Goal: Communication & Community: Answer question/provide support

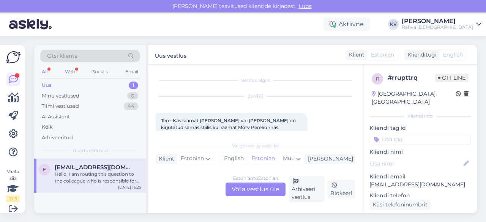
scroll to position [105, 0]
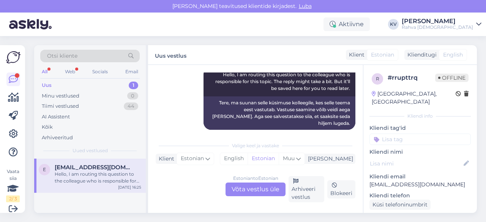
click at [77, 88] on div "Uus 1" at bounding box center [89, 85] width 99 height 11
click at [77, 176] on div "Hello, I am routing this question to the colleague who is responsible for this …" at bounding box center [98, 178] width 86 height 14
click at [85, 99] on div "Minu vestlused 0" at bounding box center [89, 96] width 99 height 11
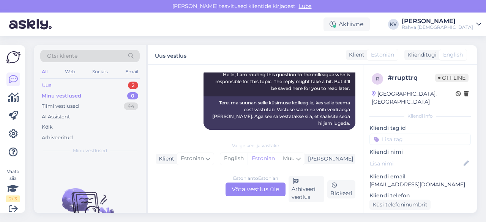
click at [69, 82] on div "Uus 2" at bounding box center [89, 85] width 99 height 11
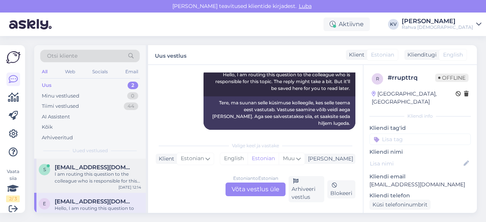
click at [83, 186] on div "s [EMAIL_ADDRESS][DOMAIN_NAME] I am routing this question to the colleague who …" at bounding box center [90, 176] width 112 height 34
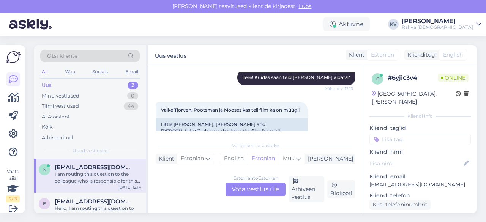
scroll to position [101, 0]
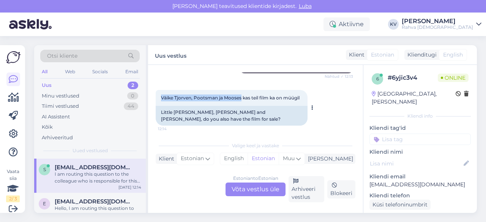
drag, startPoint x: 162, startPoint y: 96, endPoint x: 241, endPoint y: 97, distance: 78.9
click at [241, 97] on span "Väike Tjorven, Pootsman ja Mooses kas teil film ka on müügil" at bounding box center [230, 98] width 138 height 6
copy span "Väike Tjorven, Pootsman ja Mooses"
click at [251, 189] on div "Estonian to Estonian Võta vestlus üle" at bounding box center [255, 189] width 60 height 14
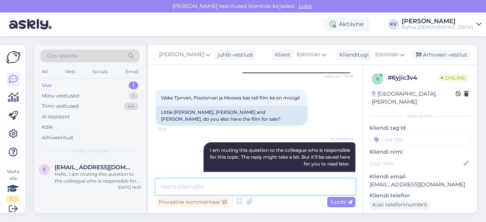
click at [247, 185] on textarea at bounding box center [256, 187] width 200 height 16
type textarea "Kahjuks filmi ei ole saadaval."
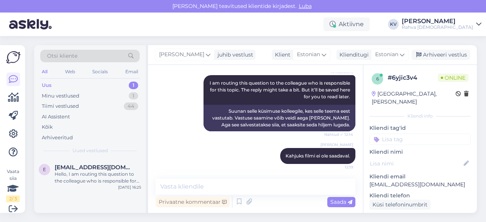
click at [429, 135] on input at bounding box center [419, 139] width 101 height 11
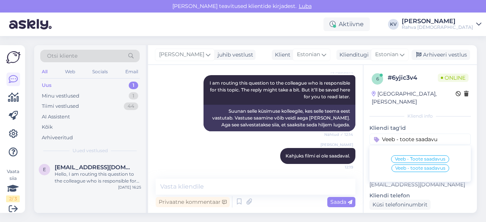
type input "Veeb - toote saadavus"
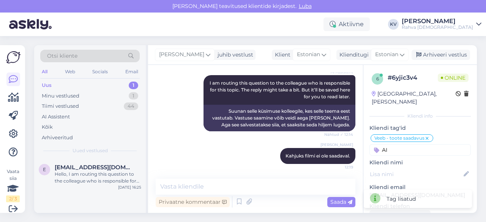
type input "A"
type input "a"
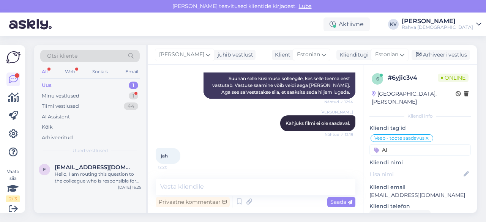
click at [409, 144] on input "AI" at bounding box center [419, 149] width 101 height 11
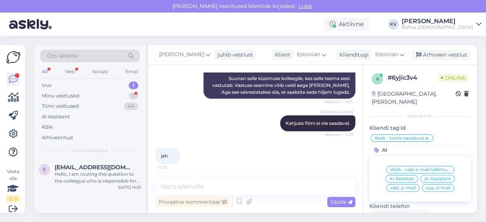
click at [409, 144] on input "AI" at bounding box center [419, 149] width 101 height 11
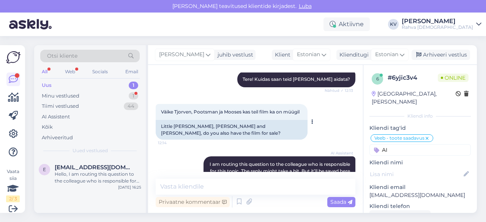
scroll to position [233, 0]
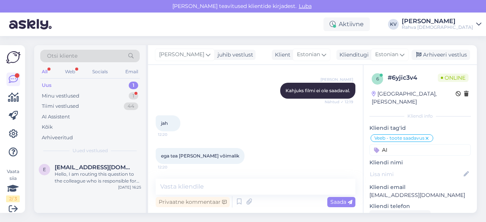
click at [402, 144] on input "AI" at bounding box center [419, 149] width 101 height 11
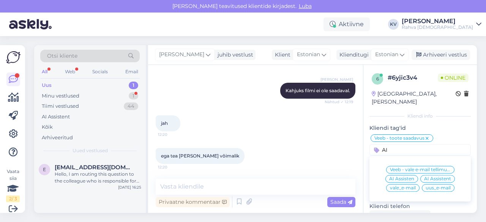
scroll to position [266, 0]
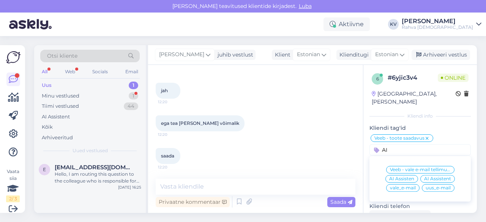
type input "AI"
click at [443, 176] on span "AI Assistent" at bounding box center [437, 178] width 27 height 5
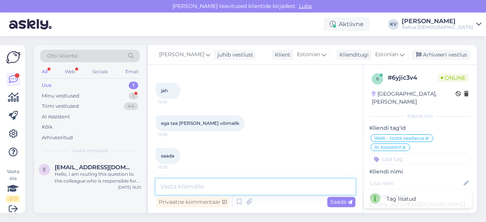
click at [246, 183] on textarea at bounding box center [256, 187] width 200 height 16
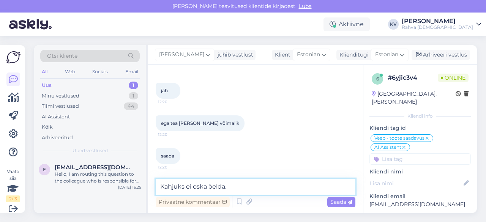
type textarea "Kahjuks ei oska öelda."
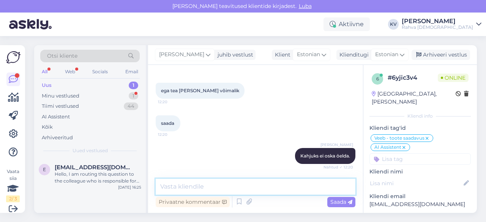
scroll to position [331, 0]
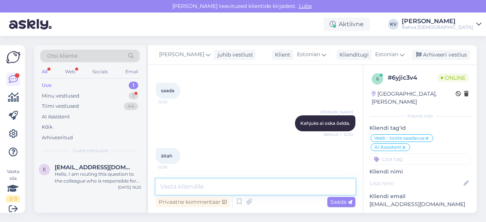
click at [197, 187] on textarea at bounding box center [256, 187] width 200 height 16
type textarea "Palun. Kaunist päeva jätku!"
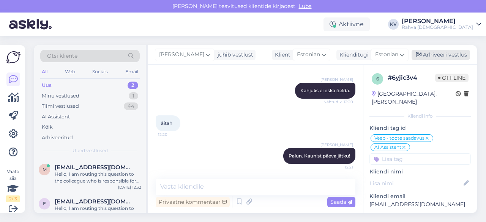
click at [464, 53] on div "Arhiveeri vestlus" at bounding box center [440, 55] width 58 height 10
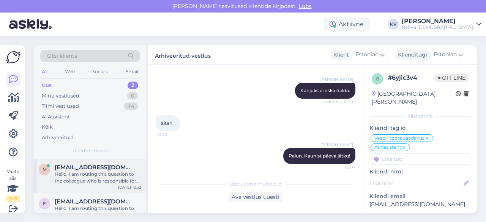
click at [77, 177] on div "Hello, I am routing this question to the colleague who is responsible for this …" at bounding box center [98, 178] width 86 height 14
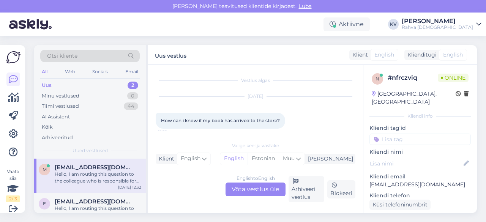
scroll to position [52, 0]
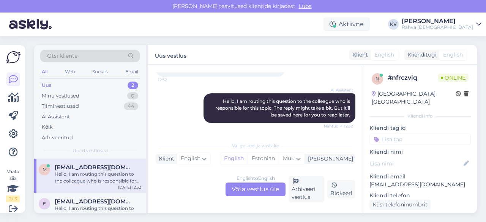
click at [260, 191] on div "English to English Võta vestlus üle" at bounding box center [255, 189] width 60 height 14
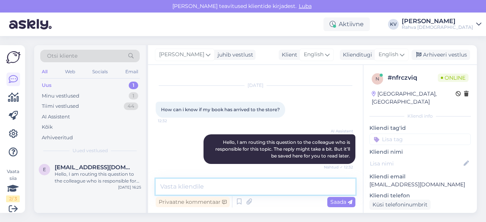
click at [253, 187] on textarea at bounding box center [256, 187] width 200 height 16
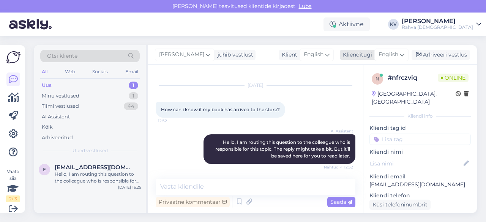
click at [398, 56] on span "English" at bounding box center [388, 54] width 20 height 8
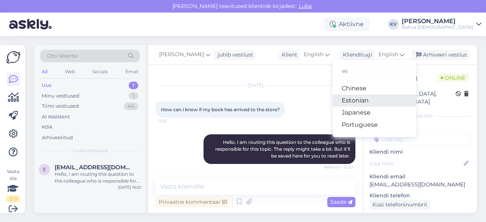
type input "es"
click at [360, 97] on link "Estonian" at bounding box center [373, 100] width 83 height 12
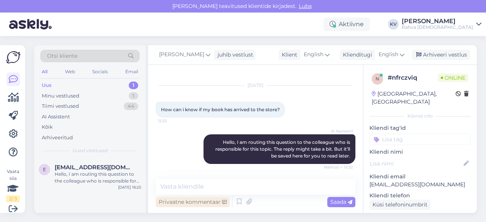
scroll to position [34, 0]
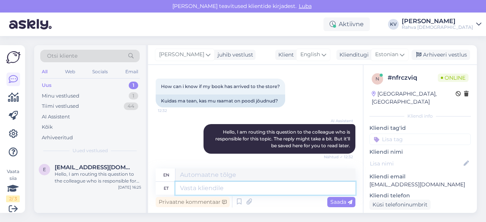
click at [220, 185] on textarea at bounding box center [265, 188] width 180 height 13
type textarea "Kui t"
type textarea "If"
type textarea "Kui tellimus on"
type textarea "If the order"
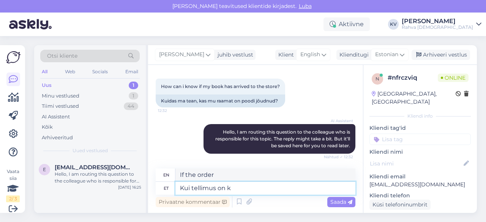
type textarea "Kui tellimus on ka"
type textarea "If the order is"
type textarea "Kui tellimus on kauplusesse sa"
type textarea "If the order is in the store"
type textarea "Kui tellimus on kauplusesse saabunud, si"
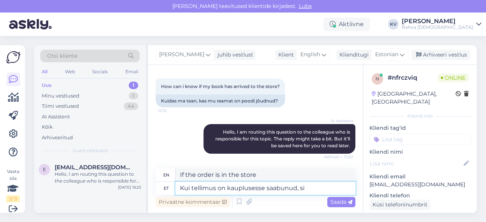
type textarea "Once the order has arrived at the store,"
type textarea "Kui tellimus on kauplusesse saabunud, siis sulle s"
type textarea "Once the order has arrived at the store, you will"
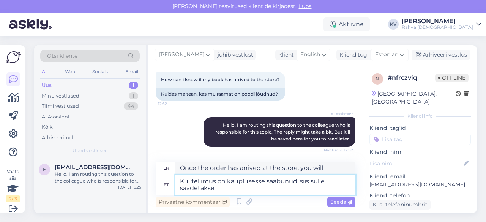
type textarea "Kui tellimus on kauplusesse saabunud, siis sulle saadetakse s"
type textarea "Once your order has arrived at the store, it will be sent to you."
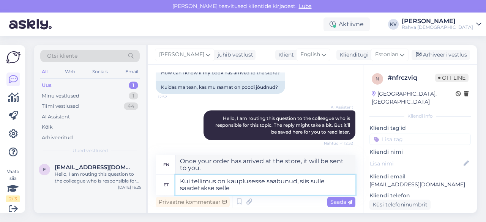
type textarea "Kui tellimus on kauplusesse saabunud, siis sulle saadetakse selle o"
type textarea "Once the order has arrived at the store, it will be sent to you."
type textarea "Kui tellimus on kauplusesse saabunud, siis sulle saadetakse selle kohta"
type textarea "Once the order has arrived at the store, you will be notified."
type textarea "Kui tellimus on kauplusesse saabunud, siis sulle saadetakse selle kohta teavitu…"
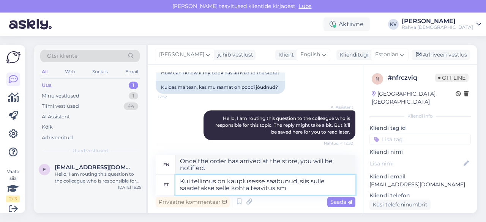
type textarea "Once your order has arrived at the store, you will be notified."
type textarea "Kui tellimus on kauplusesse saabunud, siis sulle saadetakse selle kohta teavitu…"
type textarea "Once your order has arrived at the store, you will be notified via SMS."
type textarea "Kui tellimus on kauplusesse saabunud, siis sulle saadetakse selle kohta teavitu…"
type textarea "Once your order has arrived at the store, you will be notified via SMS and"
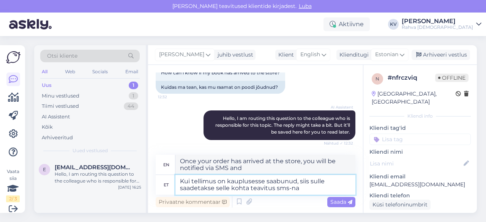
type textarea "Kui tellimus on kauplusesse saabunud, siis sulle saadetakse selle kohta teavitu…"
type textarea "Once your order has arrived at the store, you will be notified via SMS."
type textarea "Kui tellimus on kauplusesse saabunud, siis sulle saadetakse selle kohta teavitu…"
type textarea "Once your order has arrived at the store, you will be notified via SMS and"
type textarea "Kui tellimus on kauplusesse saabunud, siis sulle saadetakse selle kohta teavitu…"
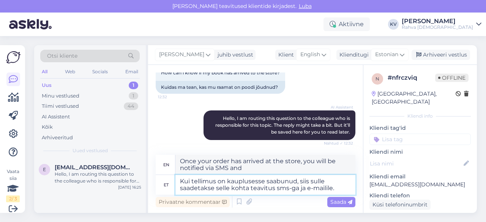
type textarea "Once your order has arrived at the store, you will be notified via SMS and emai…"
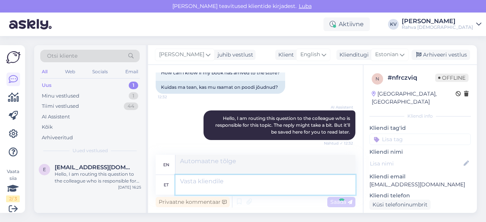
scroll to position [93, 0]
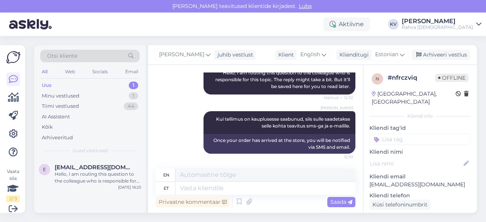
click at [405, 134] on input at bounding box center [419, 139] width 101 height 11
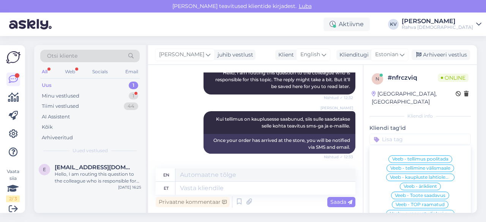
scroll to position [139, 0]
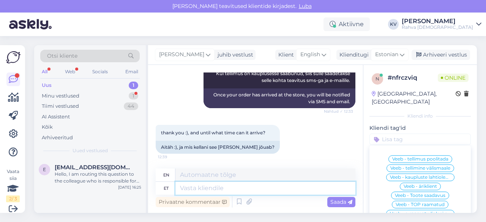
click at [262, 190] on textarea at bounding box center [265, 188] width 180 height 13
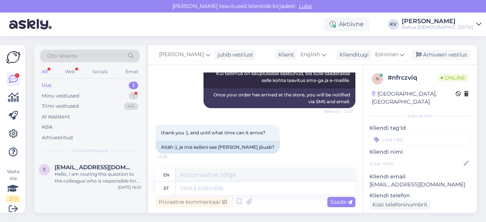
click at [402, 181] on p "[EMAIL_ADDRESS][DOMAIN_NAME]" at bounding box center [419, 185] width 101 height 8
click at [401, 181] on p "[EMAIL_ADDRESS][DOMAIN_NAME]" at bounding box center [419, 185] width 101 height 8
copy p "[EMAIL_ADDRESS][DOMAIN_NAME]"
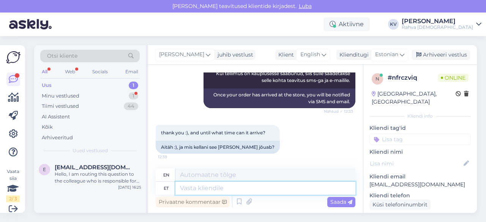
click at [302, 193] on textarea at bounding box center [265, 188] width 180 height 13
type textarea "Täpset k"
type textarea "Precise"
type textarea "Täpset kellaaega e"
type textarea "Exact time"
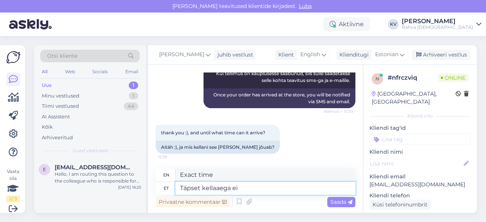
type textarea "Täpset kellaaega ei o"
type textarea "No exact time"
type textarea "Täpset kellaaega ei oska"
type textarea "I don't know the exact time."
type textarea "Täpset kellaaega ei oska öeldan"
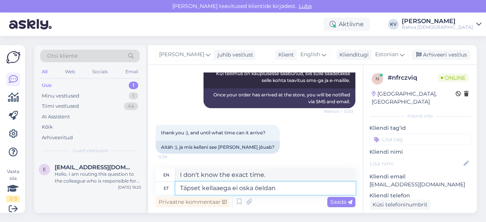
type textarea "I can't tell you the exact time."
type textarea "Täpset kellaaega ei oska öelda, sõ"
type textarea "I can't tell you the exact time,"
type textarea "Täpset kellaaega ei oska öelda, sõltub mis"
type textarea "I can't say the exact time, it depends."
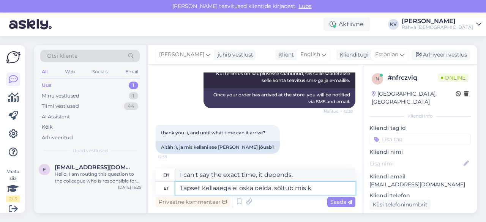
type textarea "Täpset kellaaega ei oska öelda, sõltub mis ke"
type textarea "I can't say the exact time, it depends on what"
type textarea "Täpset kellaaega ei oska öelda, sõltub mis [PERSON_NAME] k"
type textarea "I can't say the exact time, it depends on what time it is."
type textarea "Täpset kellaaega ei oska öelda, sõltub mis [PERSON_NAME]"
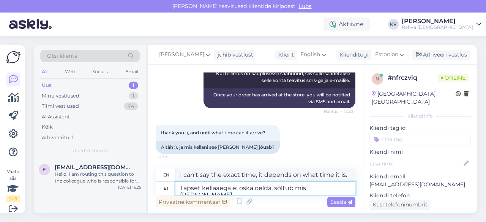
type textarea "I can't tell you the exact time, it depends on what time the courier arrives."
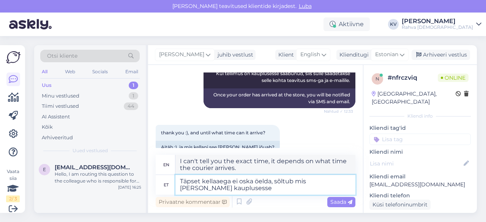
type textarea "Täpset kellaaega ei oska öelda, sõltub mis [PERSON_NAME] kauplusesse j"
type textarea "I can't say the exact time, it depends on what time the courier arrives at the …"
type textarea "Täpset kellaaega ei oska öelda, sõltub mis [PERSON_NAME] kauplusesse jõuab."
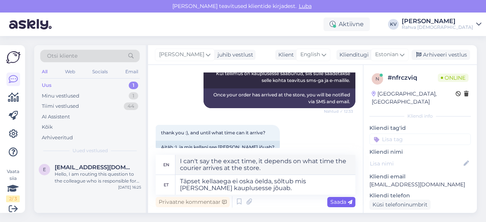
click at [346, 199] on span "Saada" at bounding box center [341, 201] width 22 height 7
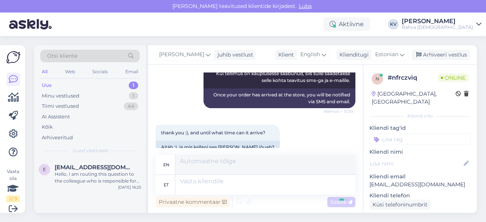
scroll to position [198, 0]
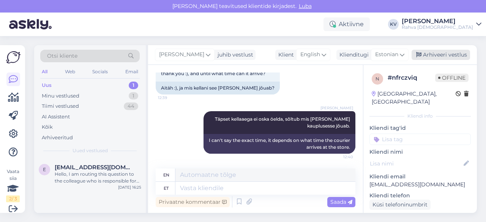
click at [463, 53] on div "Arhiveeri vestlus" at bounding box center [440, 55] width 58 height 10
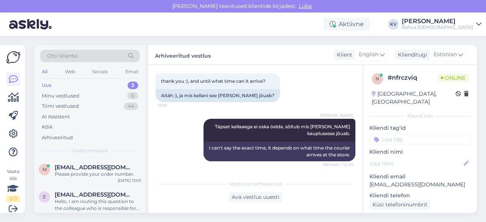
scroll to position [262, 0]
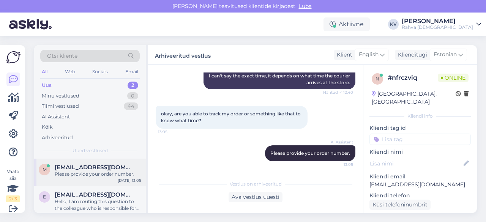
click at [76, 174] on div "Please provide your order number." at bounding box center [98, 174] width 86 height 7
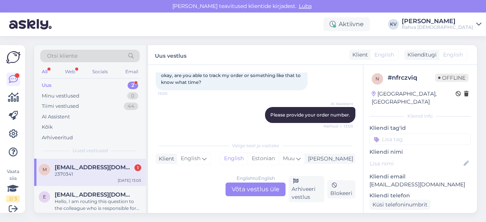
scroll to position [333, 0]
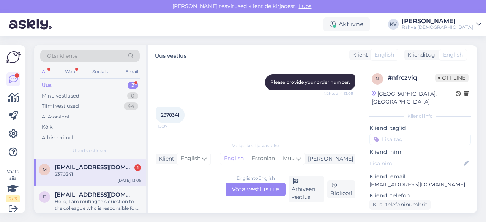
click at [175, 115] on span "2370341" at bounding box center [170, 115] width 18 height 6
copy div "2370341 13:07"
click at [235, 189] on div "English to English Võta vestlus üle" at bounding box center [255, 189] width 60 height 14
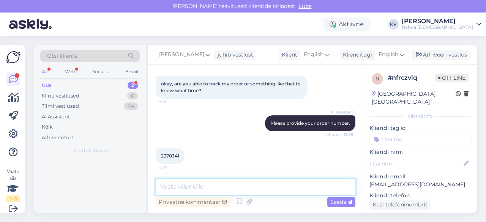
click at [224, 188] on textarea at bounding box center [256, 187] width 200 height 16
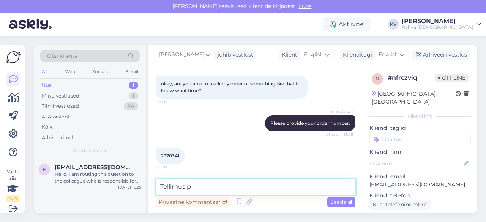
type textarea "Tellimus pe"
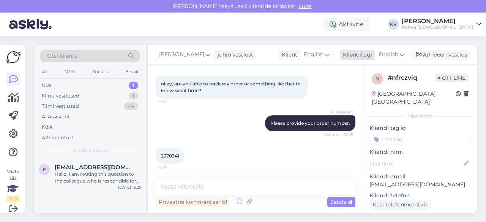
click at [394, 52] on span "English" at bounding box center [388, 54] width 20 height 8
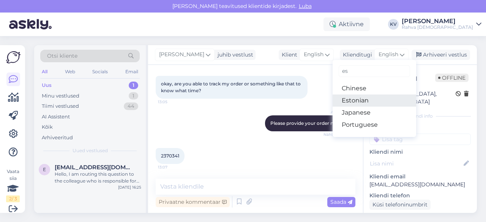
click at [357, 101] on link "Estonian" at bounding box center [373, 100] width 83 height 12
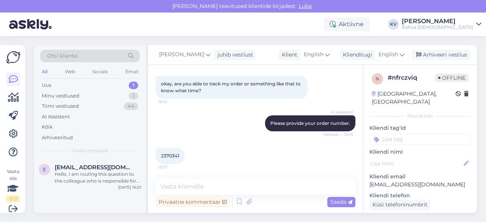
scroll to position [335, 0]
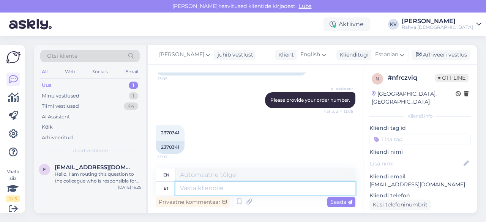
click at [230, 189] on textarea at bounding box center [265, 188] width 180 height 13
type textarea "Tellimus ep"
type textarea "Order"
type textarea "Tellimus peaks t"
type textarea "The order should"
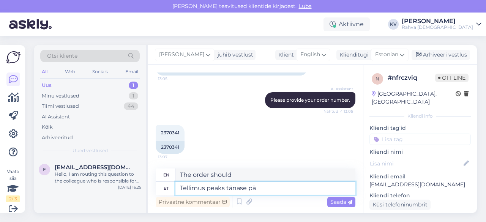
type textarea "Tellimus peaks tänase päe"
type textarea "The order should be placed [DATE]."
type textarea "Tellimus peaks tänase päeva jo"
type textarea "The order should be delivered [DATE]."
type textarea "Tellimus peaks tänase päeva jooksul j"
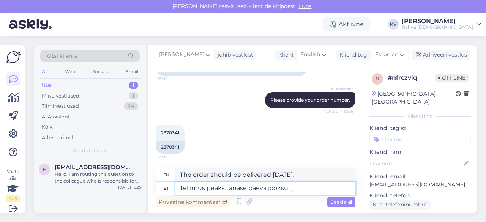
type textarea "The order should arrive [DATE]."
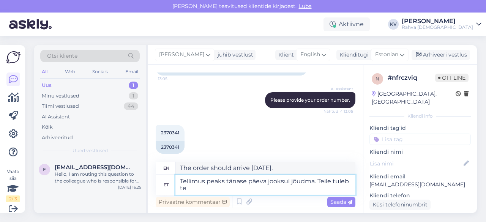
scroll to position [342, 0]
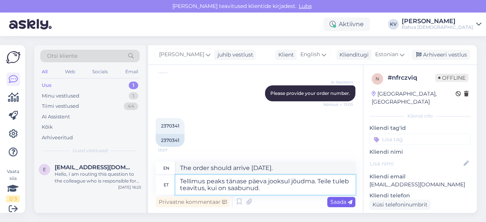
type textarea "Tellimus peaks tänase päeva jooksul jõudma. Teile tuleb teavitus, kui on saabun…"
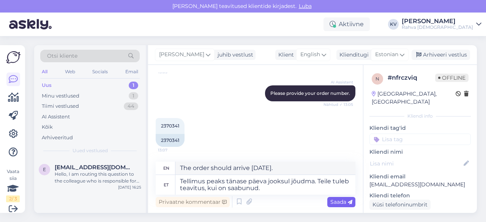
click at [345, 201] on span "Saada" at bounding box center [341, 201] width 22 height 7
type textarea "Your order should arrive [DATE]. You will receive a notification,"
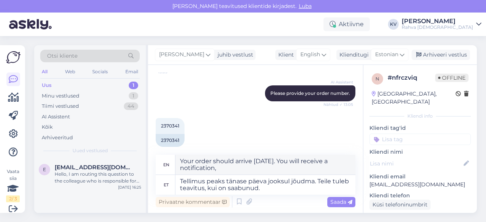
scroll to position [349, 0]
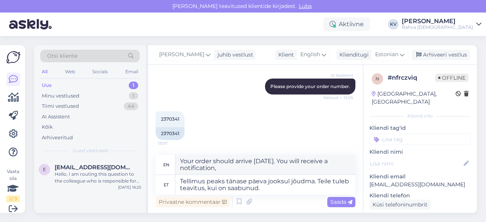
click at [395, 134] on input at bounding box center [419, 139] width 101 height 11
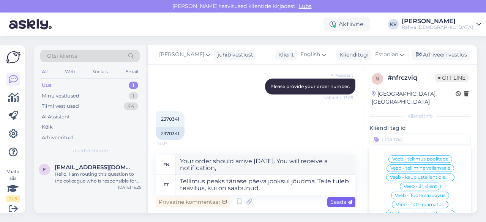
click at [344, 200] on span "Saada" at bounding box center [341, 201] width 22 height 7
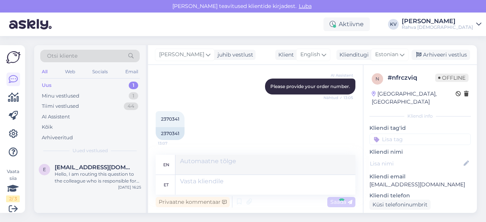
scroll to position [388, 0]
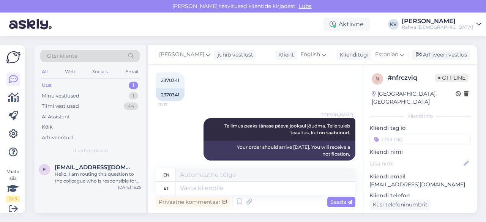
click at [395, 134] on input at bounding box center [419, 139] width 101 height 11
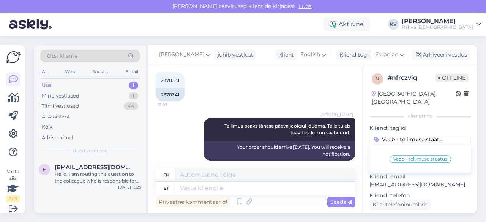
type input "Veeb - tellimuse staatus"
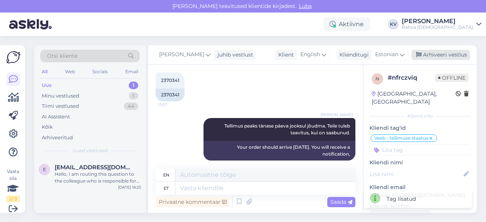
click at [451, 55] on div "Arhiveeri vestlus" at bounding box center [440, 55] width 58 height 10
